Goal: Task Accomplishment & Management: Use online tool/utility

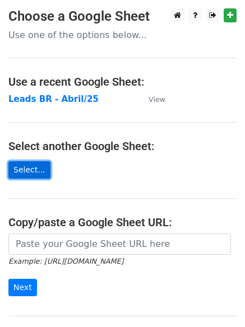
click at [29, 174] on link "Select..." at bounding box center [29, 169] width 42 height 17
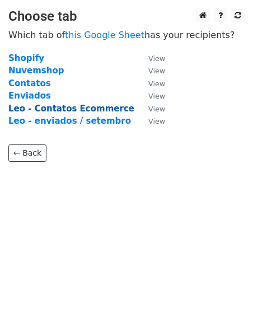
click at [105, 108] on strong "Leo - Contatos Ecommerce" at bounding box center [71, 109] width 126 height 10
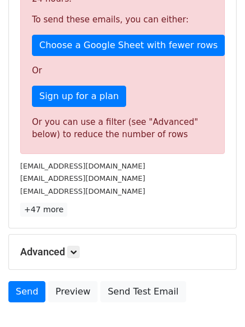
scroll to position [336, 0]
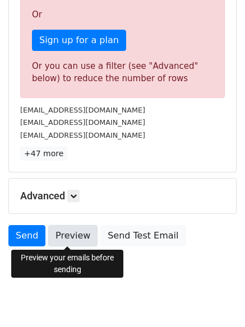
click at [73, 238] on link "Preview" at bounding box center [72, 235] width 49 height 21
click at [68, 234] on link "Preview" at bounding box center [72, 235] width 49 height 21
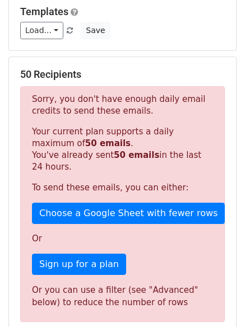
scroll to position [0, 0]
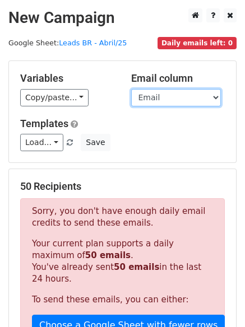
click at [171, 103] on select "Loja Email Nome Cargo Linkedin Contato Linkedin" at bounding box center [176, 97] width 90 height 17
click at [131, 89] on select "Loja Email Nome Cargo Linkedin Contato Linkedin" at bounding box center [176, 97] width 90 height 17
click at [172, 99] on select "Loja Email Nome Cargo Linkedin Contato Linkedin" at bounding box center [176, 97] width 90 height 17
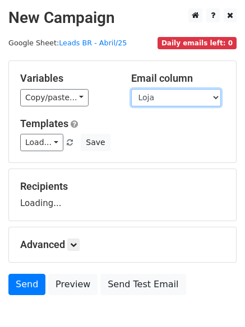
select select "Email"
click at [131, 89] on select "Loja Email Nome Cargo Linkedin Contato Linkedin" at bounding box center [176, 97] width 90 height 17
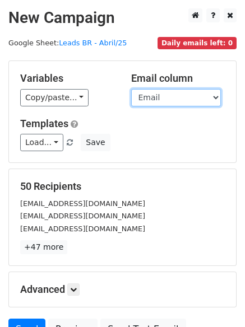
scroll to position [56, 0]
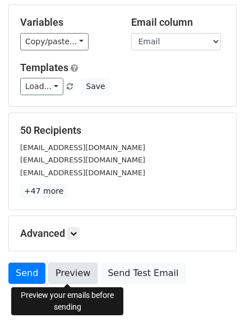
click at [67, 271] on link "Preview" at bounding box center [72, 273] width 49 height 21
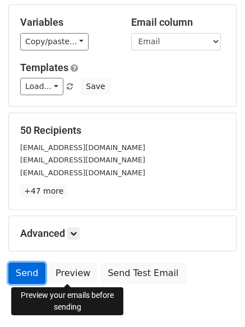
click at [25, 275] on link "Send" at bounding box center [26, 273] width 37 height 21
